Goal: Find specific page/section: Find specific page/section

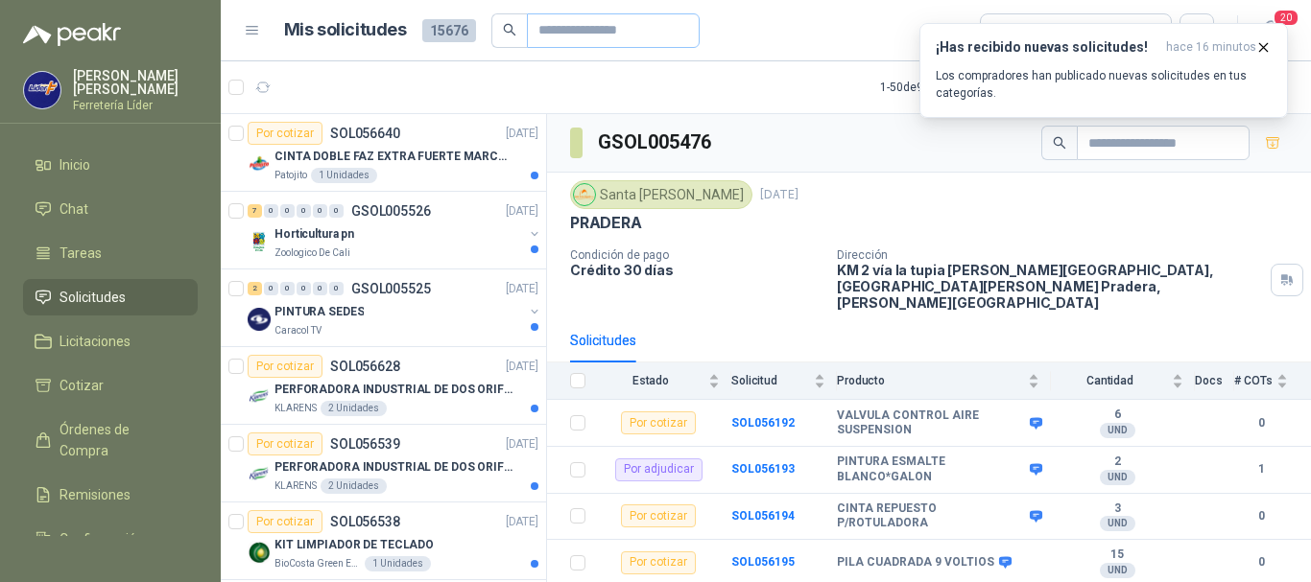
scroll to position [192, 0]
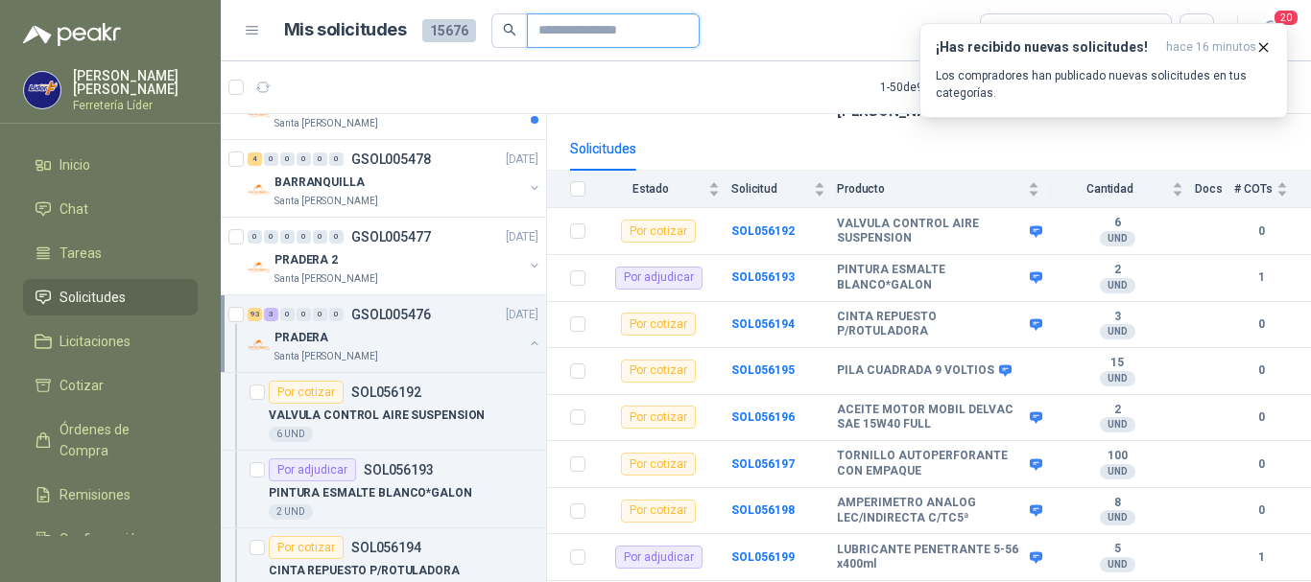
click at [652, 33] on input "text" at bounding box center [605, 30] width 134 height 33
click at [1265, 43] on icon "button" at bounding box center [1263, 47] width 16 height 16
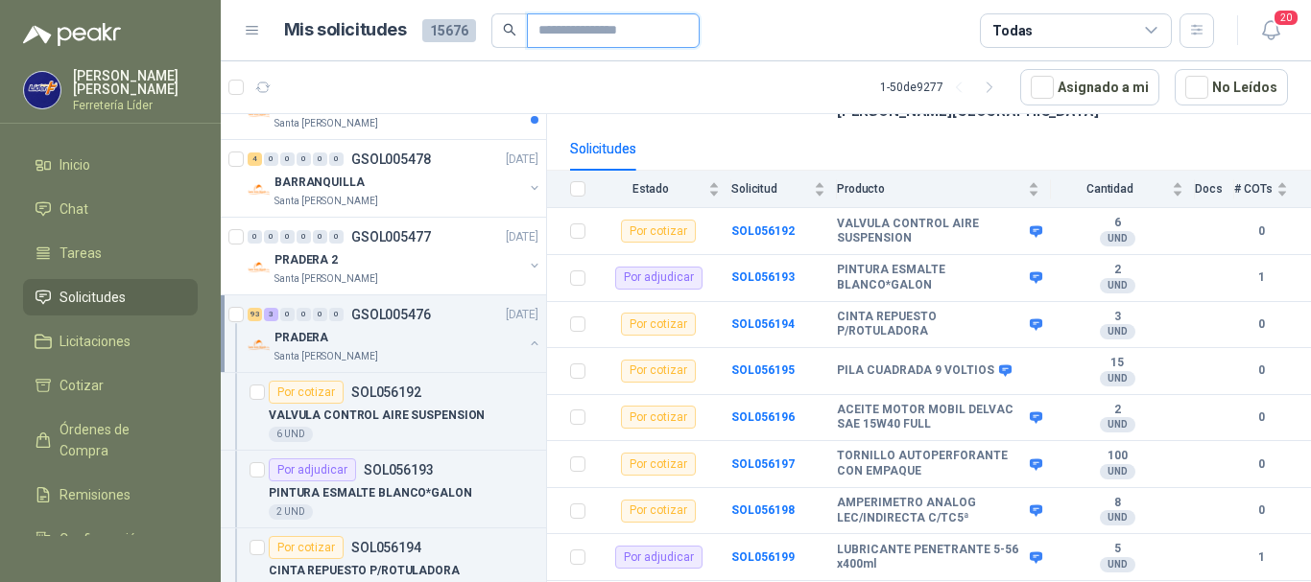
click at [649, 30] on input "text" at bounding box center [605, 30] width 134 height 33
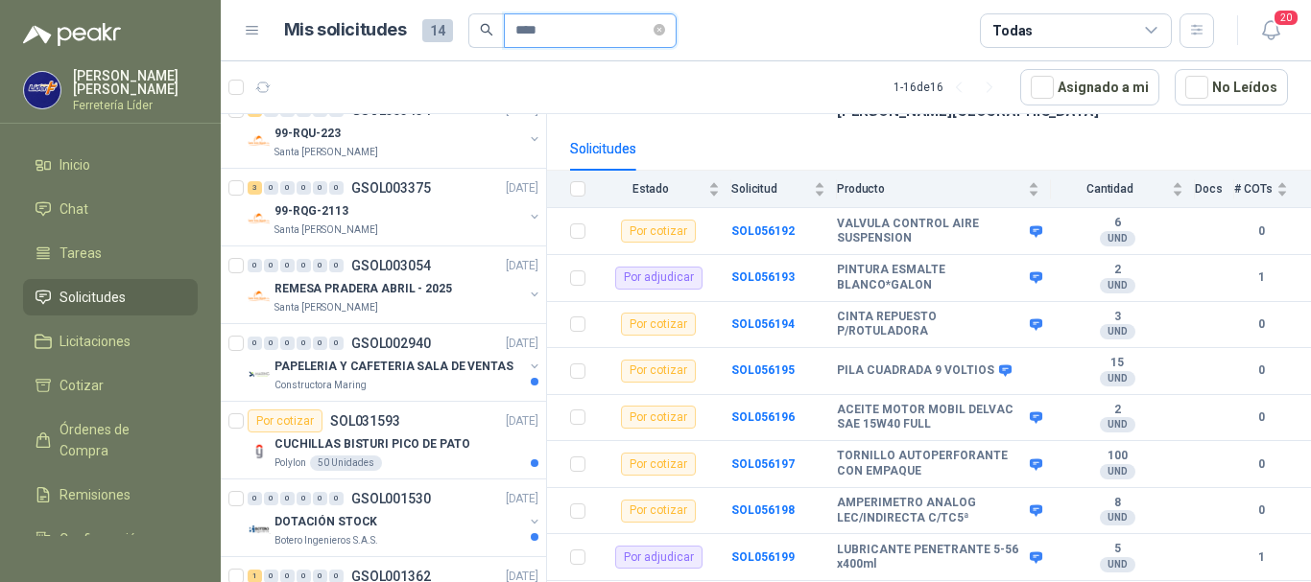
scroll to position [0, 0]
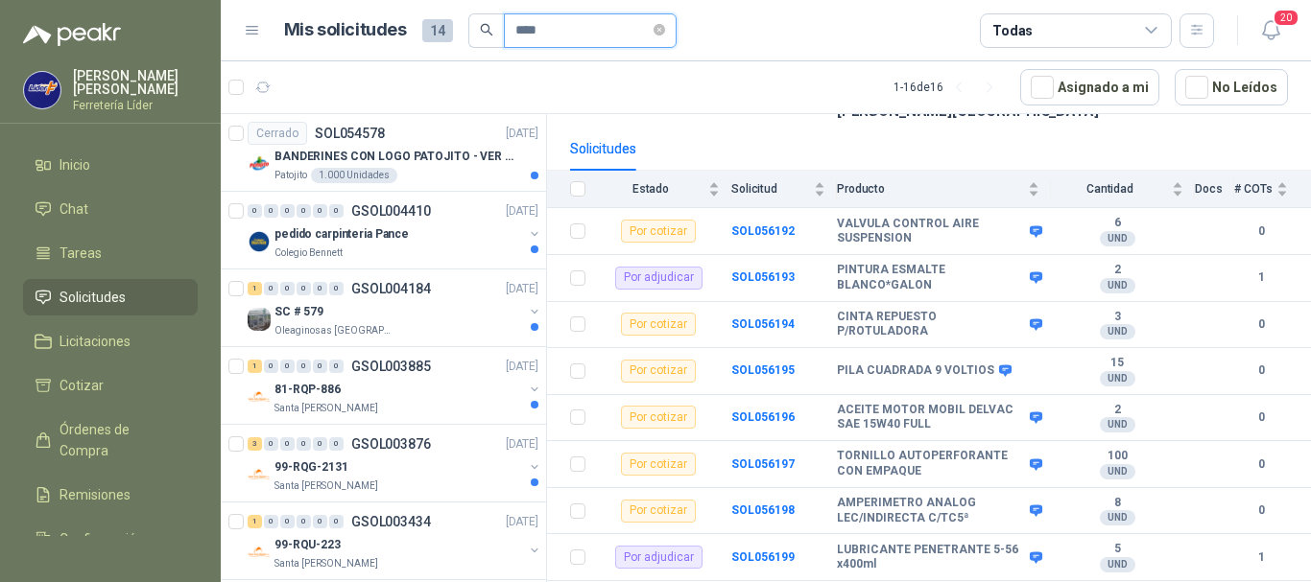
click at [599, 31] on input "****" at bounding box center [582, 30] width 134 height 33
type input "*"
click at [765, 271] on b "SOL056193" at bounding box center [762, 277] width 63 height 13
